Goal: Find specific page/section: Find specific page/section

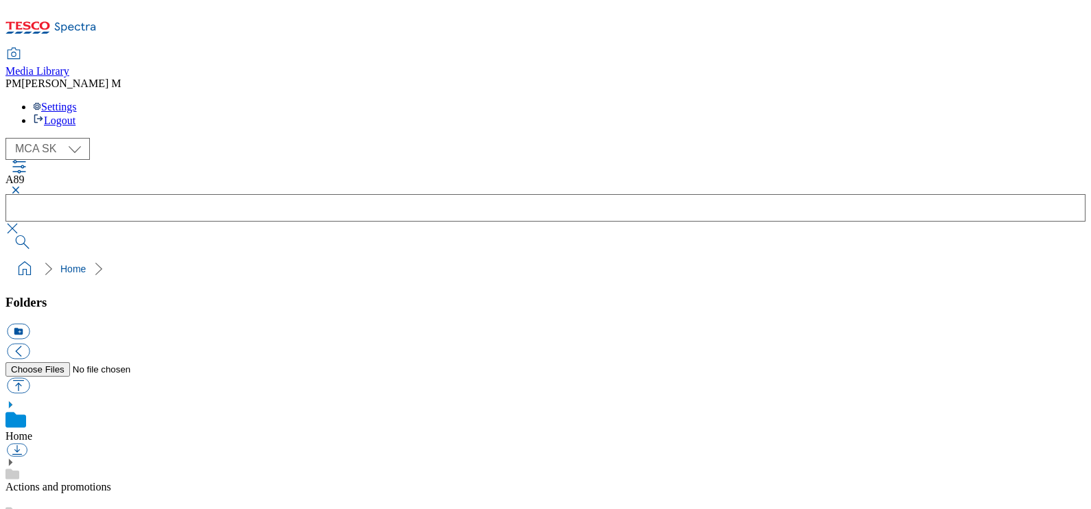
click at [53, 138] on select "MCA CZ MCA HU MCA SK" at bounding box center [47, 149] width 84 height 22
select select "flare-mca-cz"
click at [9, 138] on select "MCA CZ MCA HU MCA SK" at bounding box center [47, 149] width 84 height 22
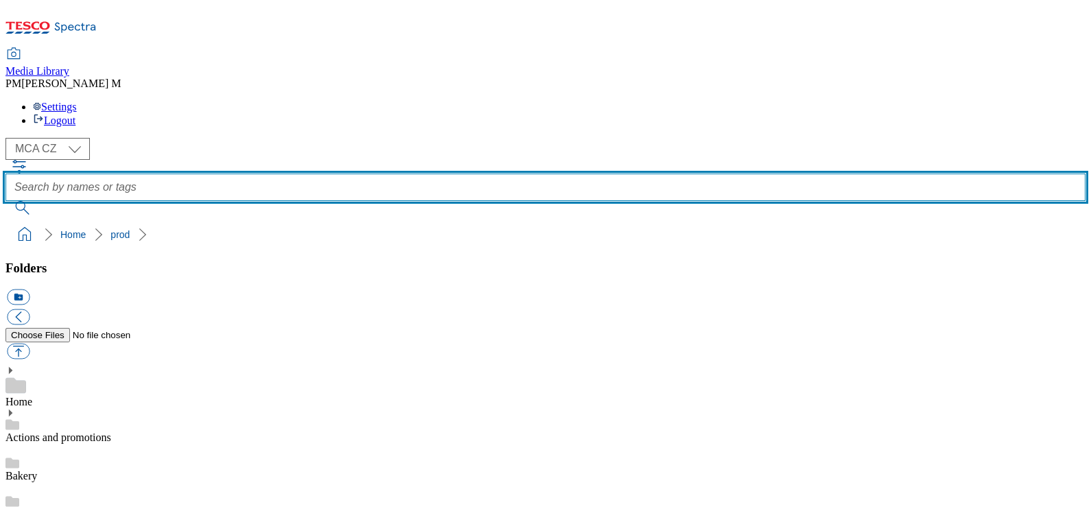
click at [537, 174] on input "text" at bounding box center [545, 187] width 1080 height 27
paste input "J24"
type input "J24"
click at [5, 201] on button "submit" at bounding box center [23, 208] width 36 height 14
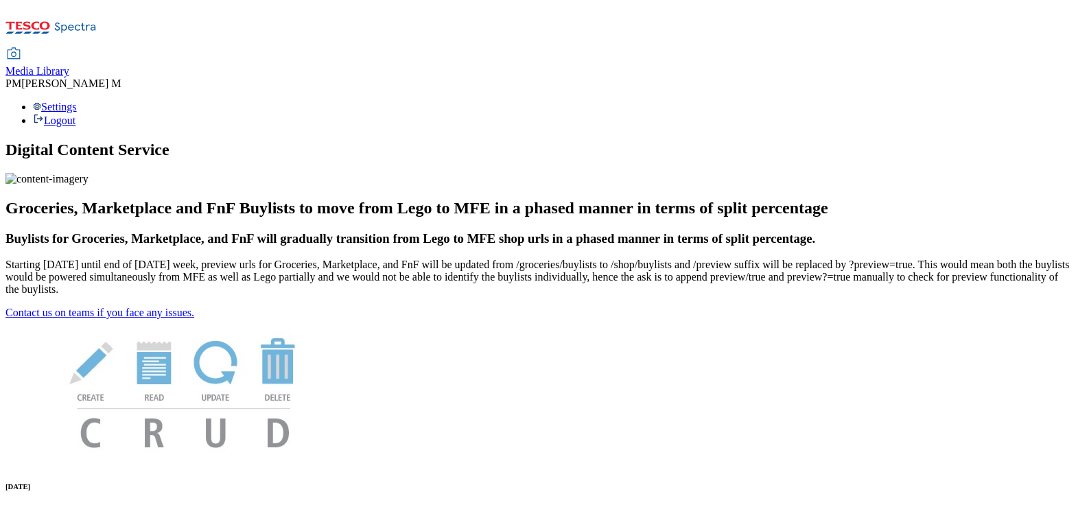
click at [69, 65] on span "Media Library" at bounding box center [37, 71] width 64 height 12
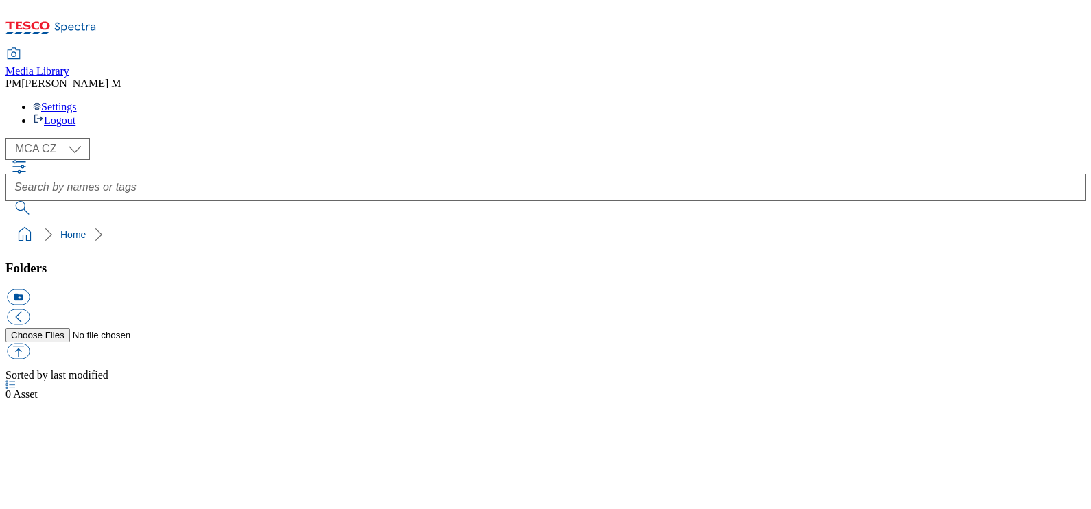
select select "flare-mca-cz"
click at [580, 138] on div "( optional ) MCA CZ MCA HU MCA SK MCA CZ" at bounding box center [545, 176] width 1080 height 77
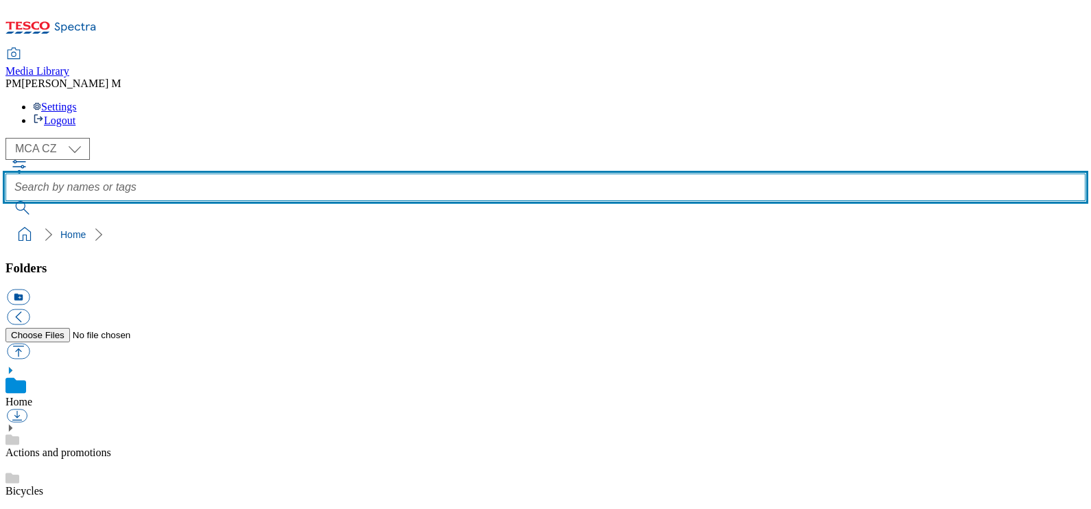
click at [581, 174] on input "text" at bounding box center [545, 187] width 1080 height 27
paste input "J24"
type input "J24"
click at [5, 201] on button "submit" at bounding box center [23, 208] width 36 height 14
